Goal: Entertainment & Leisure: Consume media (video, audio)

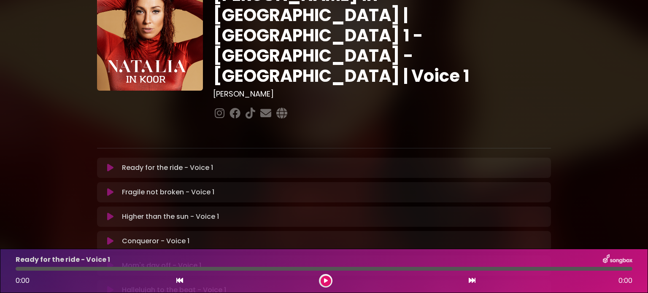
scroll to position [127, 0]
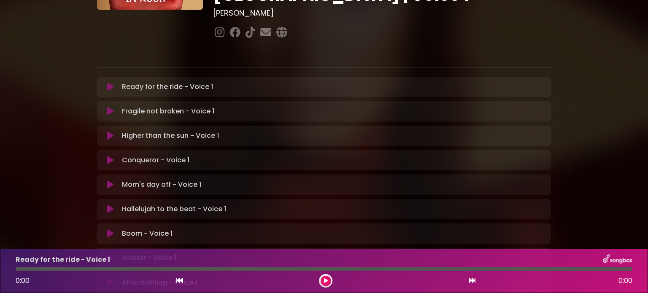
click at [108, 83] on icon at bounding box center [110, 87] width 6 height 8
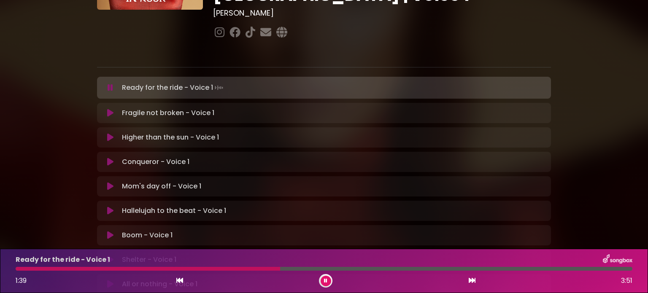
click at [403, 280] on div "1:39 3:51" at bounding box center [324, 281] width 627 height 14
click at [100, 82] on div "Ready for the ride - Voice 1 Loading Track..." at bounding box center [324, 88] width 454 height 12
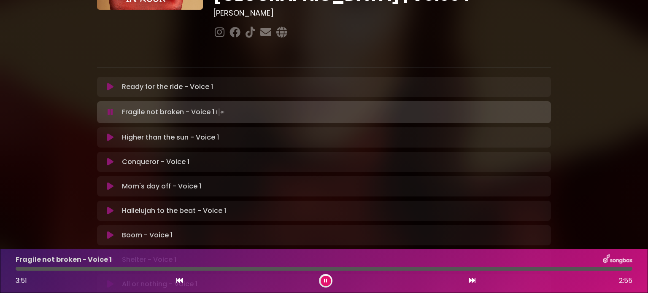
click at [110, 108] on icon at bounding box center [110, 112] width 5 height 8
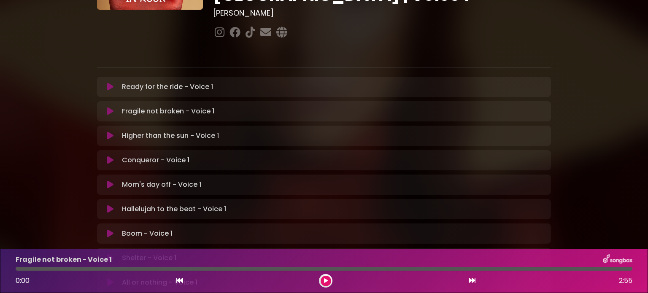
click at [107, 83] on icon at bounding box center [110, 87] width 6 height 8
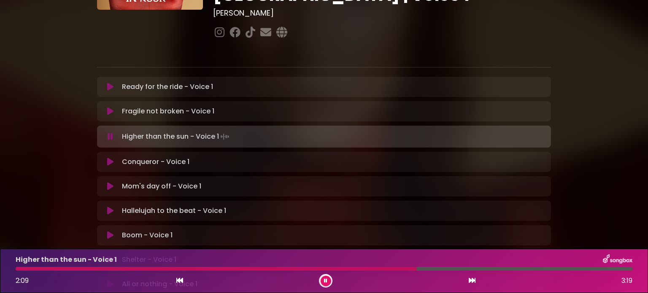
click at [327, 280] on icon at bounding box center [325, 281] width 3 height 5
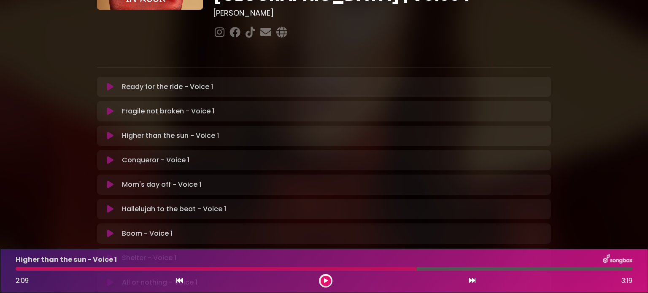
click at [327, 278] on button at bounding box center [326, 281] width 11 height 11
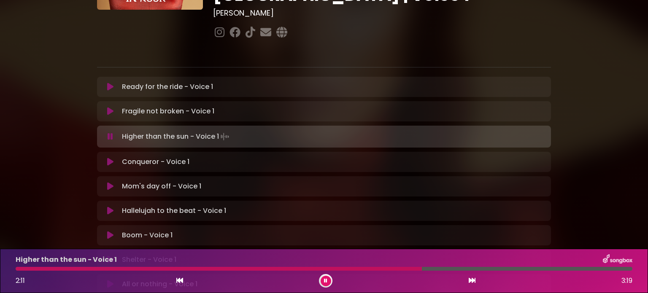
click at [93, 268] on div at bounding box center [324, 269] width 617 height 4
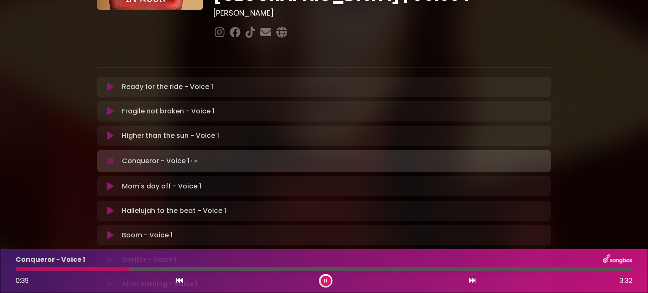
click at [322, 278] on button at bounding box center [326, 281] width 11 height 11
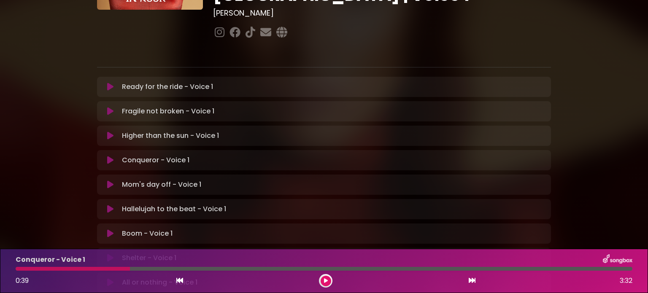
click at [327, 280] on icon at bounding box center [326, 281] width 4 height 5
